Goal: Information Seeking & Learning: Learn about a topic

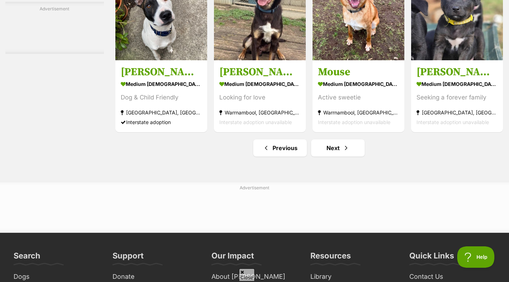
scroll to position [3284, 0]
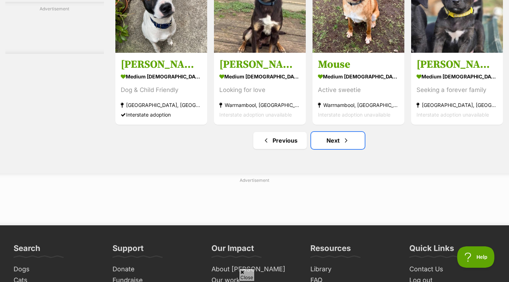
click at [336, 143] on link "Next" at bounding box center [338, 140] width 54 height 17
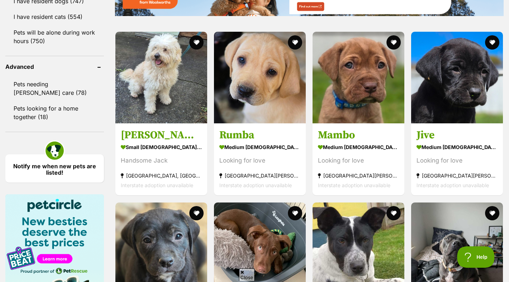
scroll to position [900, 0]
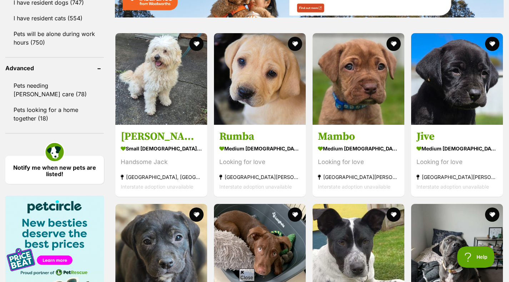
click at [450, 94] on img at bounding box center [457, 79] width 92 height 92
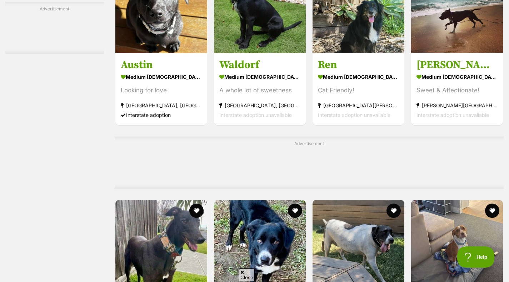
scroll to position [2017, 0]
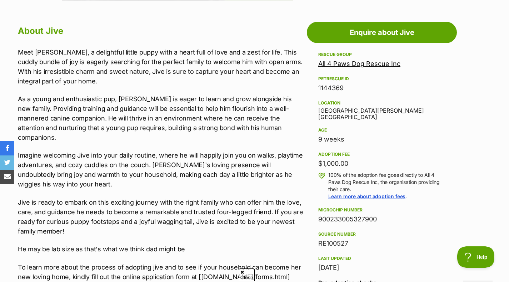
scroll to position [380, 0]
